Goal: Information Seeking & Learning: Learn about a topic

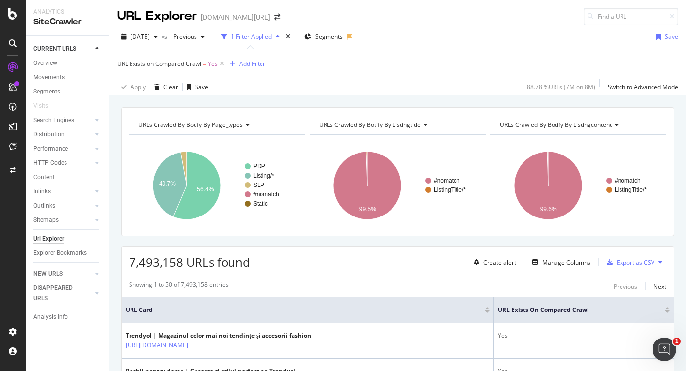
scroll to position [147, 0]
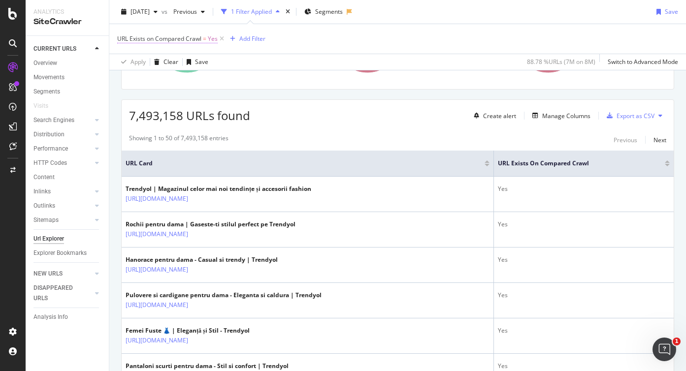
click at [177, 36] on span "URL Exists on Compared Crawl" at bounding box center [159, 38] width 84 height 8
click at [139, 62] on icon at bounding box center [139, 62] width 7 height 6
click at [204, 55] on div "Yes" at bounding box center [180, 62] width 108 height 16
click at [311, 68] on div "Apply Clear Save 88.78 % URLs ( 7M on 8M ) Switch to Advanced Mode" at bounding box center [397, 62] width 576 height 16
click at [258, 37] on div "Add Filter" at bounding box center [252, 38] width 26 height 8
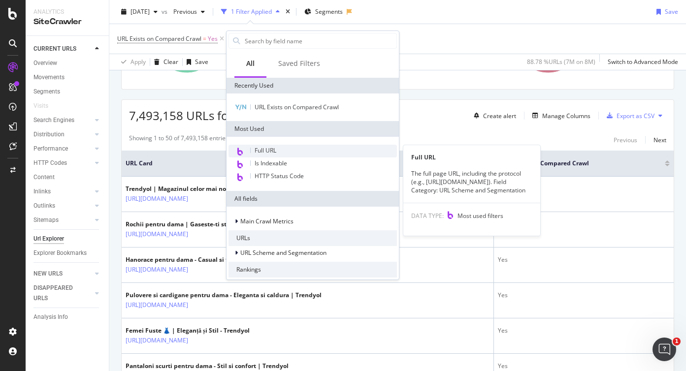
click at [279, 154] on div "Full URL" at bounding box center [312, 151] width 168 height 13
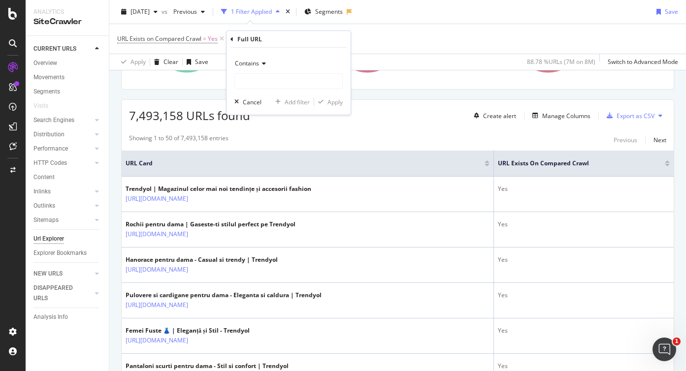
click at [265, 72] on div "Contains" at bounding box center [288, 72] width 108 height 33
click at [263, 67] on div "Contains" at bounding box center [288, 64] width 108 height 16
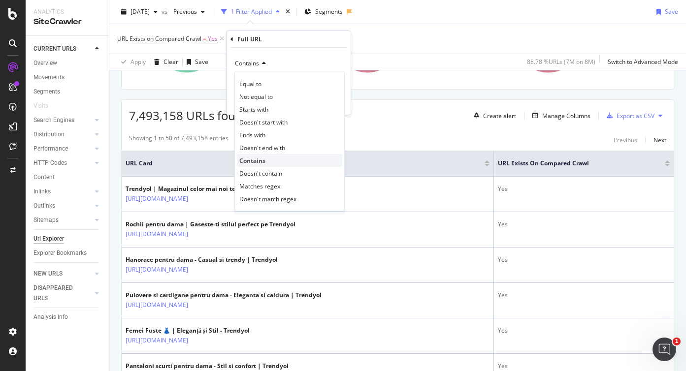
click at [280, 161] on div "Contains" at bounding box center [289, 160] width 105 height 13
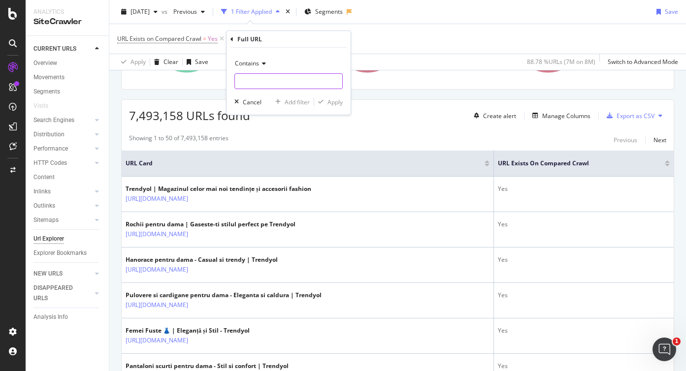
click at [273, 81] on input "text" at bounding box center [288, 81] width 107 height 16
type input "asdf"
click at [331, 100] on div "Apply" at bounding box center [334, 102] width 15 height 8
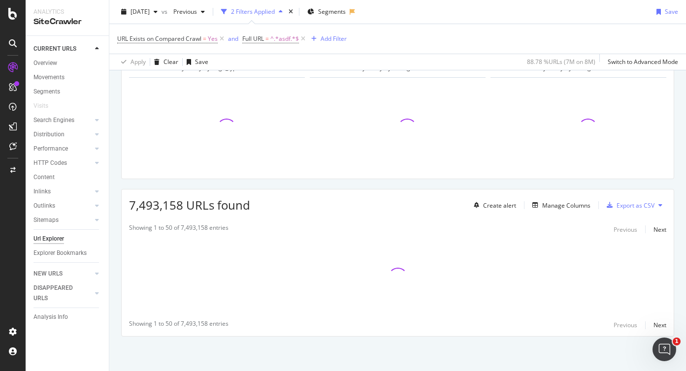
scroll to position [57, 0]
click at [305, 35] on icon at bounding box center [303, 39] width 8 height 10
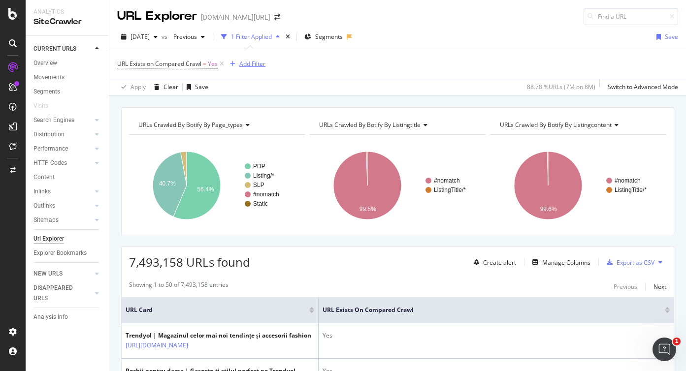
click at [248, 66] on div "Add Filter" at bounding box center [252, 64] width 26 height 8
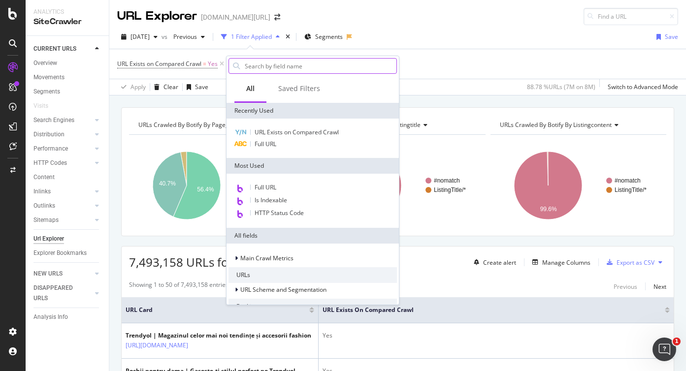
click at [297, 69] on input "text" at bounding box center [320, 66] width 153 height 15
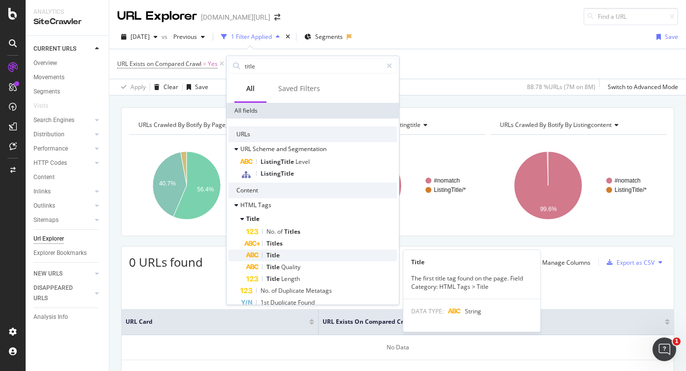
type input "title"
click at [289, 254] on div "Title" at bounding box center [321, 256] width 151 height 12
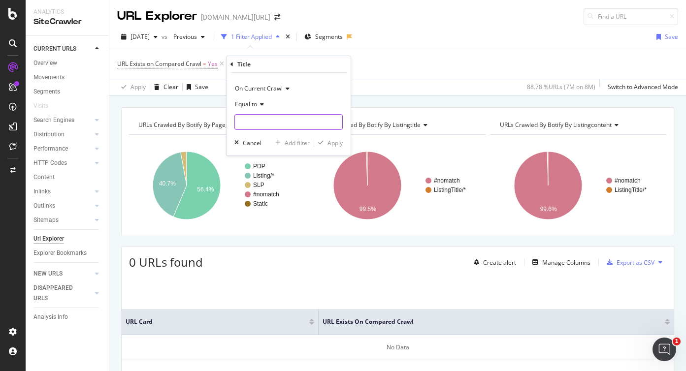
click at [267, 118] on input "text" at bounding box center [288, 122] width 107 height 16
click at [286, 91] on icon at bounding box center [286, 89] width 7 height 6
click at [306, 90] on div "On Current Crawl" at bounding box center [288, 89] width 108 height 16
click at [288, 89] on icon at bounding box center [286, 89] width 7 height 6
click at [306, 89] on div "On Current Crawl" at bounding box center [288, 89] width 108 height 16
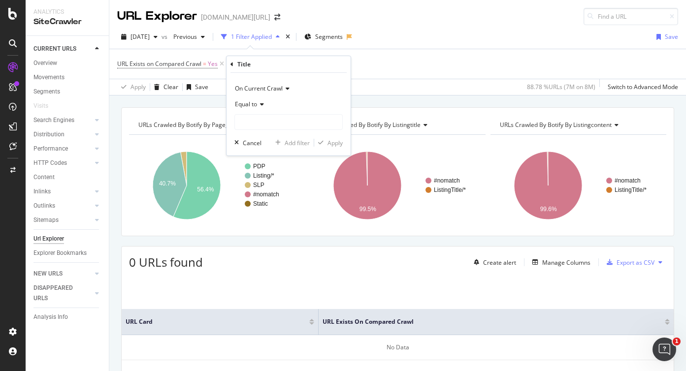
click at [277, 85] on span "On Current Crawl" at bounding box center [259, 88] width 48 height 8
click at [261, 115] on div "On Current Crawl" at bounding box center [289, 108] width 105 height 13
click at [274, 87] on span "On Current Crawl" at bounding box center [259, 88] width 48 height 8
click at [251, 123] on span "On Compared Crawl" at bounding box center [267, 122] width 56 height 8
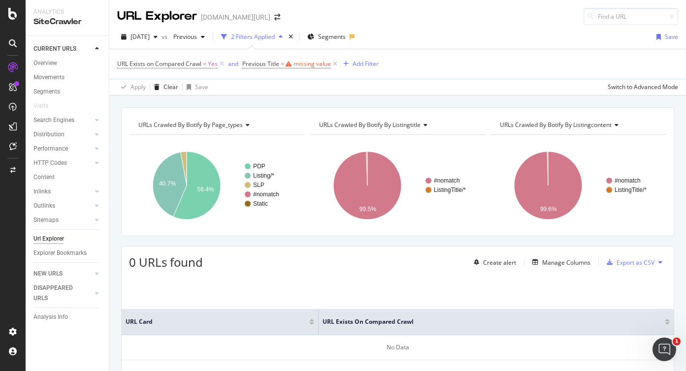
click at [392, 73] on div "URL Exists on Compared Crawl = Yes and Previous Title = missing value Add Filter" at bounding box center [397, 64] width 561 height 30
click at [336, 63] on icon at bounding box center [335, 64] width 8 height 10
click at [182, 63] on span "URL Exists on Compared Crawl" at bounding box center [159, 64] width 84 height 8
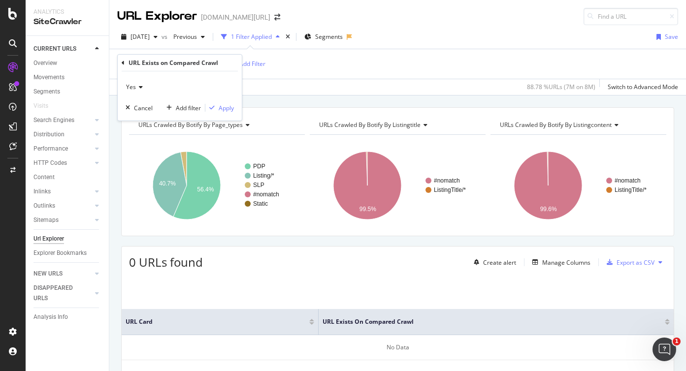
click at [141, 87] on icon at bounding box center [139, 87] width 7 height 6
click at [333, 72] on div "URL Exists on Compared Crawl = Yes Add Filter" at bounding box center [397, 64] width 561 height 30
click at [170, 64] on span "URL Exists on Compared Crawl" at bounding box center [159, 64] width 84 height 8
click at [325, 73] on div "URL Exists on Compared Crawl = Yes Add Filter" at bounding box center [397, 64] width 561 height 30
click at [175, 69] on span "URL Exists on Compared Crawl = Yes" at bounding box center [171, 64] width 109 height 14
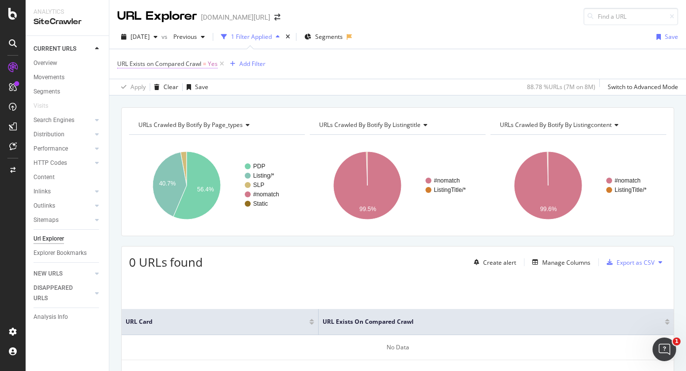
click at [177, 65] on span "URL Exists on Compared Crawl" at bounding box center [159, 64] width 84 height 8
click at [386, 63] on div "URL Exists on Compared Crawl = Yes Add Filter" at bounding box center [397, 64] width 561 height 30
click at [181, 63] on span "URL Exists on Compared Crawl" at bounding box center [159, 64] width 84 height 8
click at [295, 65] on div "URL Exists on Compared Crawl = Yes Add Filter" at bounding box center [397, 64] width 561 height 30
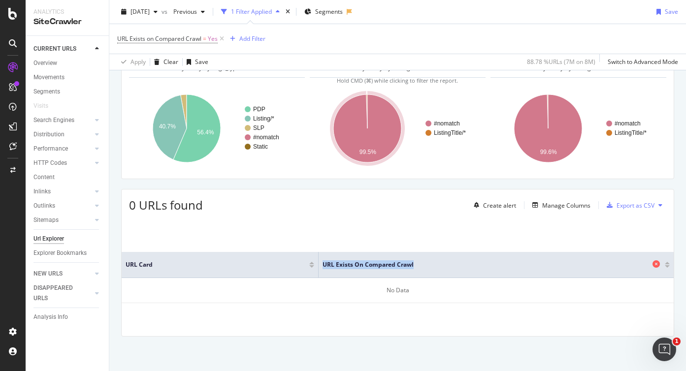
drag, startPoint x: 323, startPoint y: 265, endPoint x: 419, endPoint y: 265, distance: 96.0
click at [419, 265] on span "URL Exists on Compared Crawl" at bounding box center [485, 264] width 327 height 9
